Goal: Task Accomplishment & Management: Complete application form

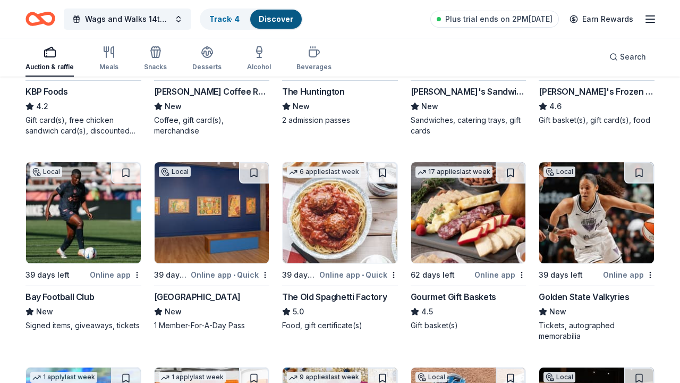
scroll to position [1471, 0]
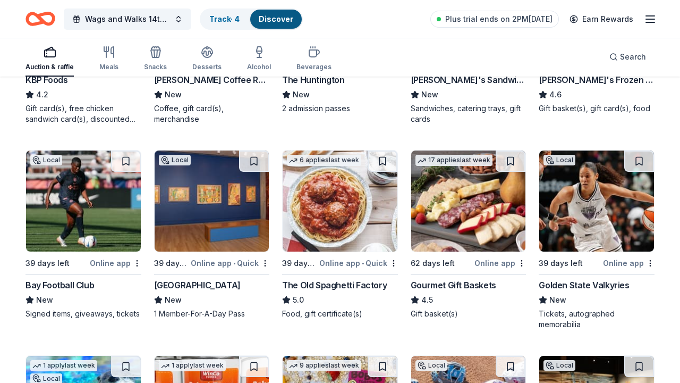
click at [92, 225] on img at bounding box center [83, 200] width 115 height 101
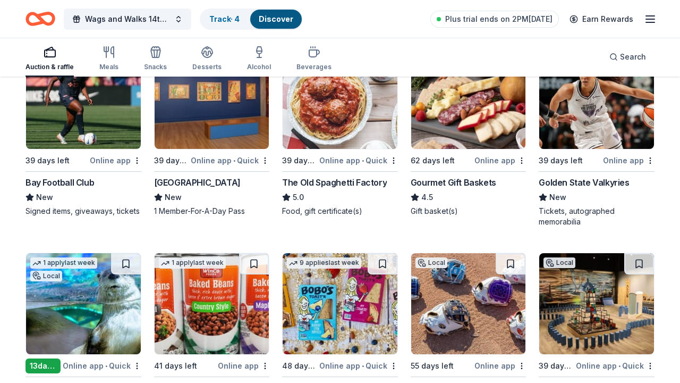
scroll to position [1565, 0]
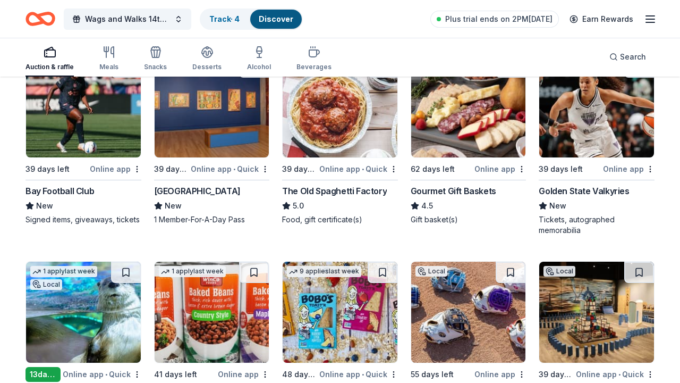
click at [592, 131] on img at bounding box center [596, 106] width 115 height 101
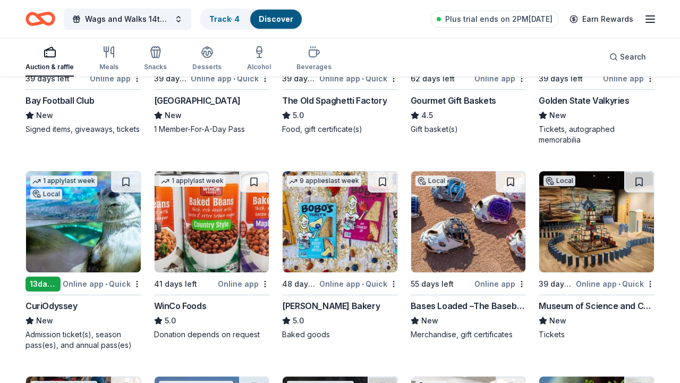
scroll to position [1678, 0]
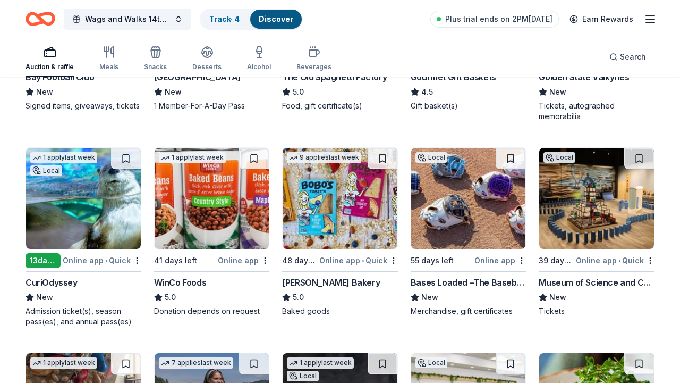
click at [75, 240] on img at bounding box center [83, 198] width 115 height 101
click at [368, 222] on img at bounding box center [340, 198] width 115 height 101
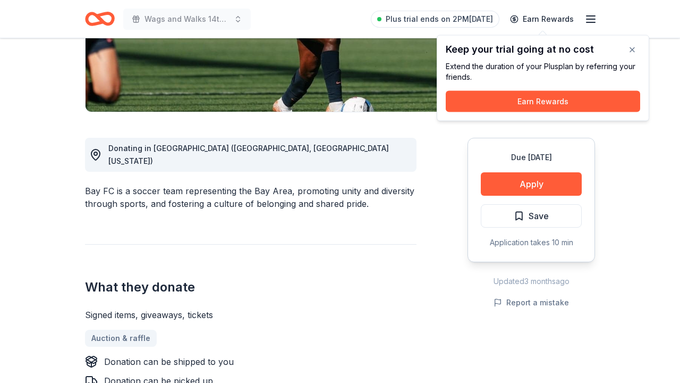
scroll to position [225, 0]
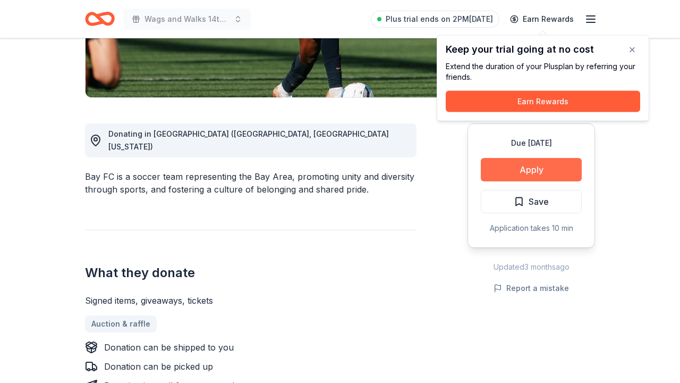
click at [562, 173] on button "Apply" at bounding box center [531, 169] width 101 height 23
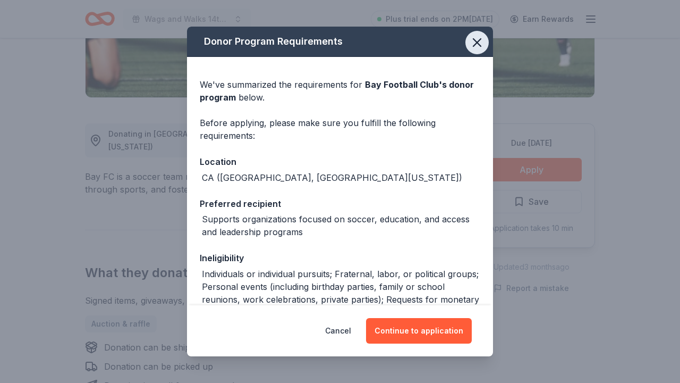
click at [482, 40] on icon "button" at bounding box center [477, 42] width 15 height 15
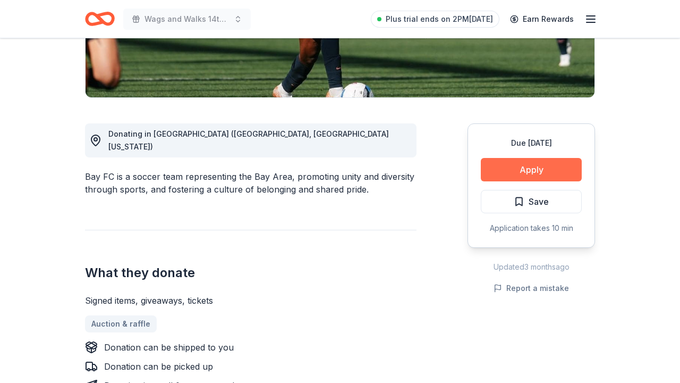
click at [500, 170] on button "Apply" at bounding box center [531, 169] width 101 height 23
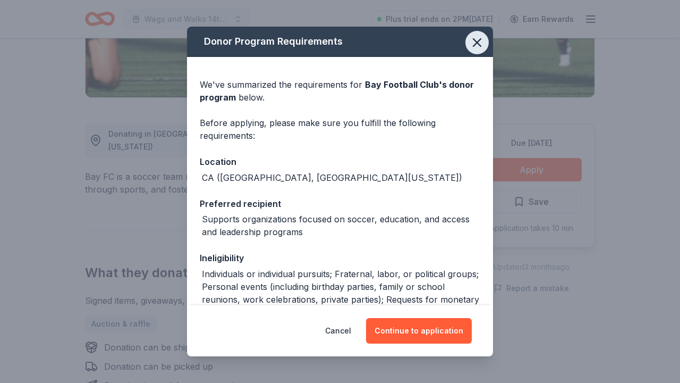
scroll to position [0, 0]
click at [469, 47] on button "button" at bounding box center [476, 42] width 23 height 23
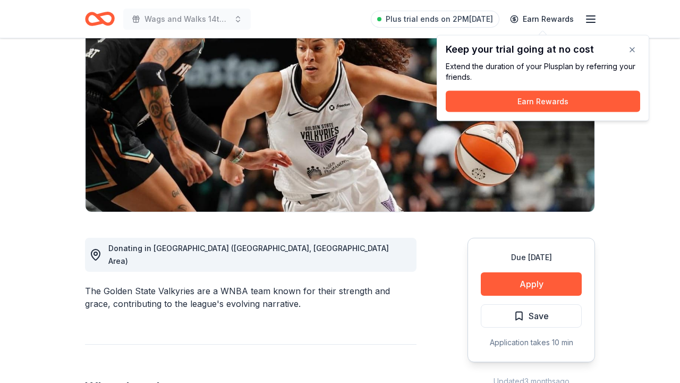
scroll to position [167, 0]
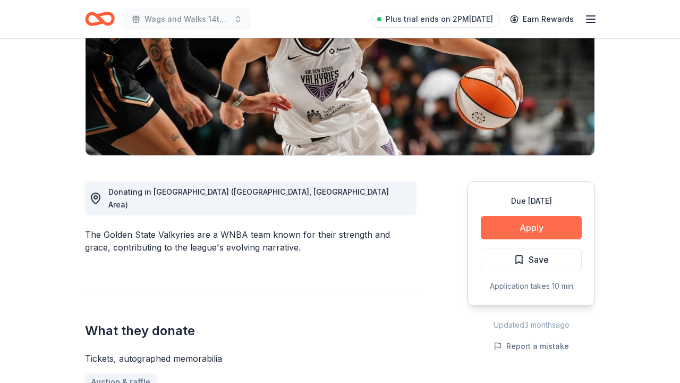
click at [499, 231] on button "Apply" at bounding box center [531, 227] width 101 height 23
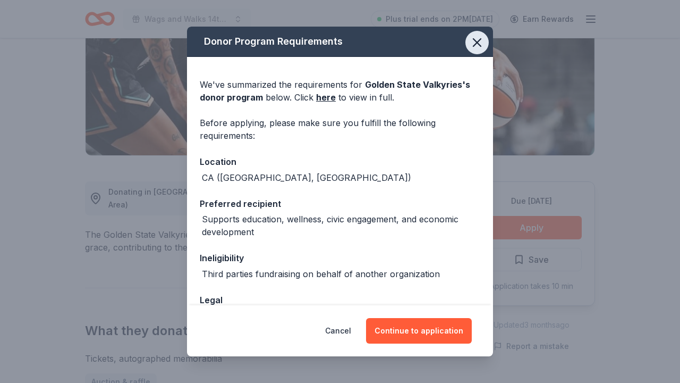
click at [472, 46] on icon "button" at bounding box center [477, 42] width 15 height 15
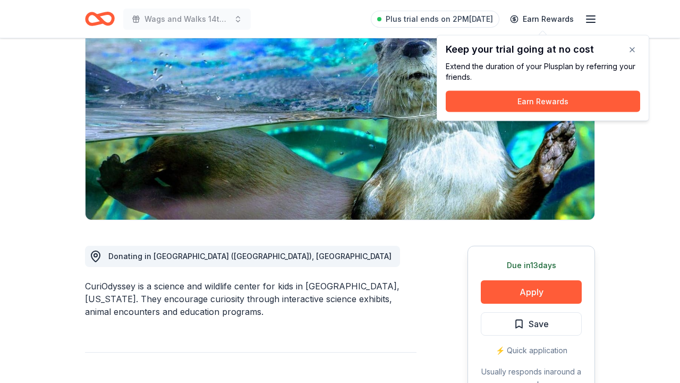
scroll to position [137, 0]
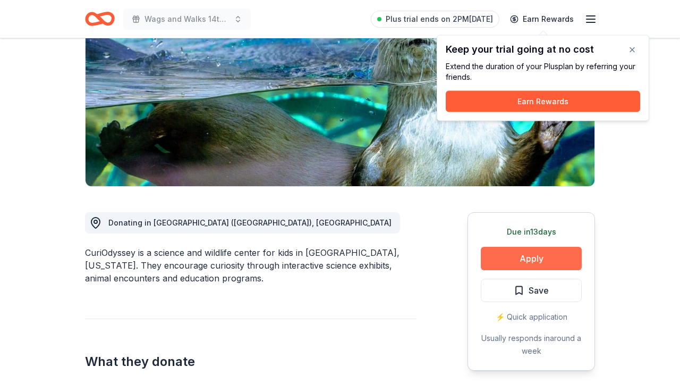
click at [530, 255] on button "Apply" at bounding box center [531, 258] width 101 height 23
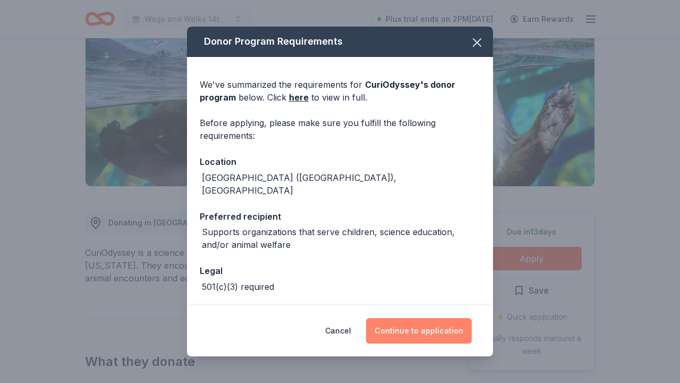
click at [413, 332] on button "Continue to application" at bounding box center [419, 331] width 106 height 26
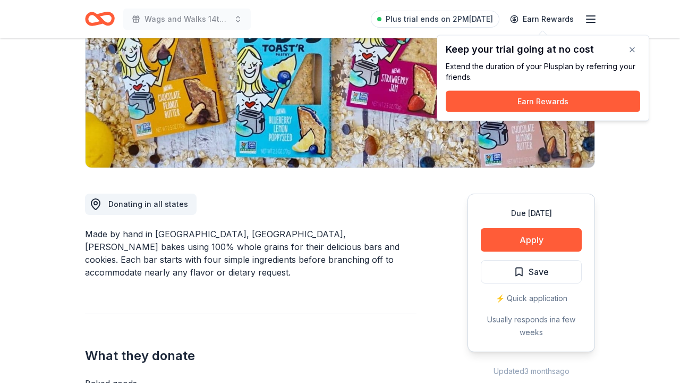
scroll to position [219, 0]
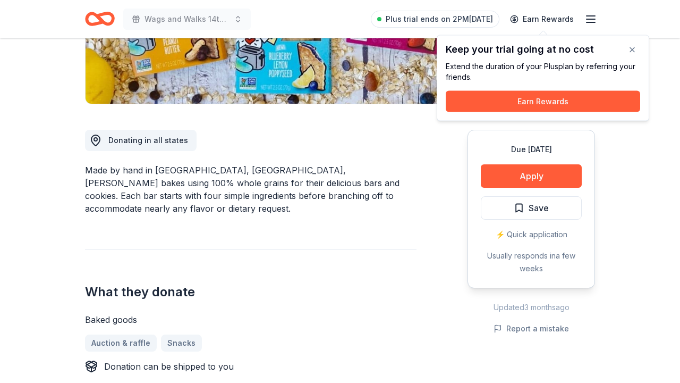
click at [309, 212] on div "Donating in all states Made by hand in [GEOGRAPHIC_DATA], [GEOGRAPHIC_DATA], [P…" at bounding box center [251, 293] width 332 height 379
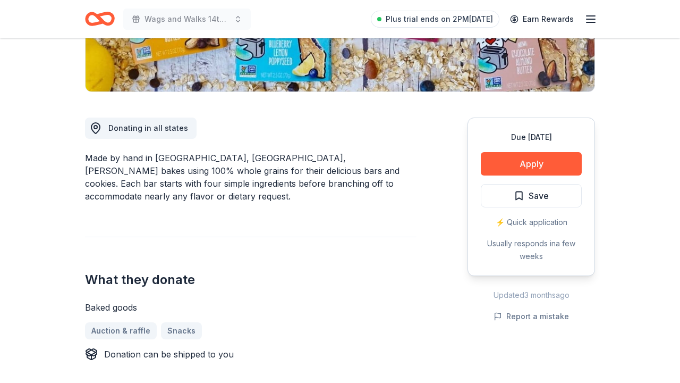
scroll to position [236, 0]
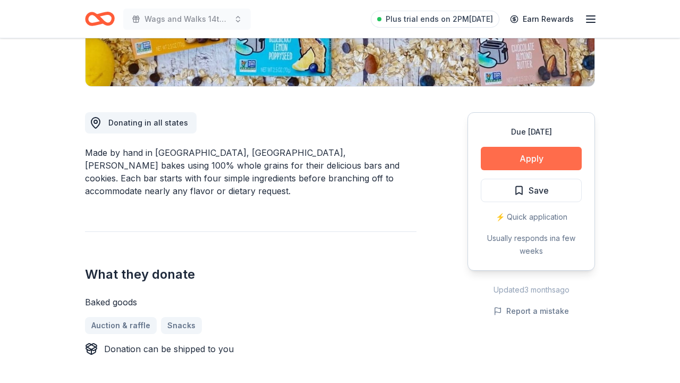
click at [495, 166] on button "Apply" at bounding box center [531, 158] width 101 height 23
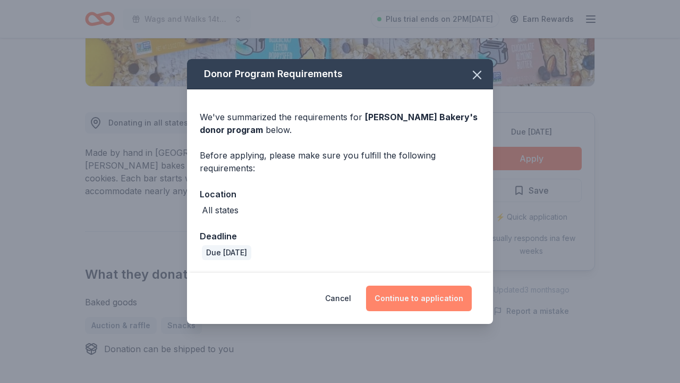
click at [439, 305] on button "Continue to application" at bounding box center [419, 298] width 106 height 26
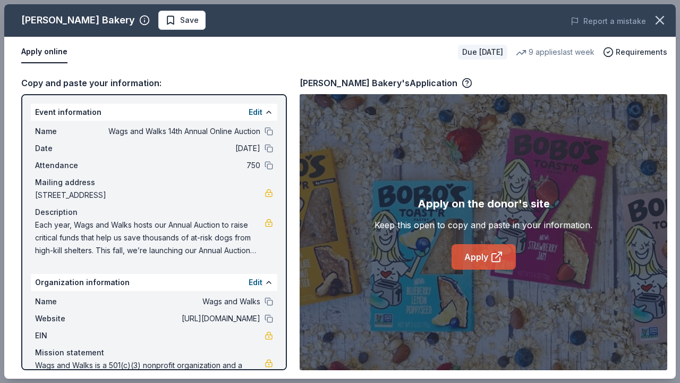
click at [462, 250] on link "Apply" at bounding box center [484, 257] width 64 height 26
